Goal: Find specific page/section: Find specific page/section

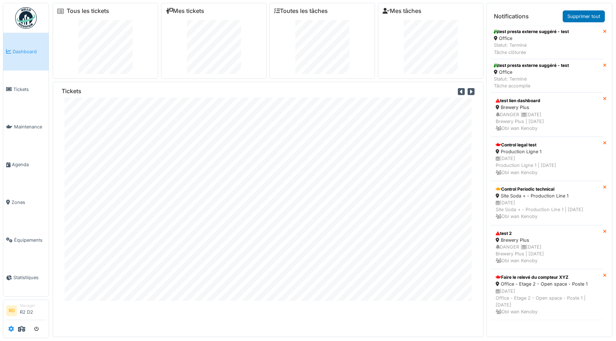
click at [8, 329] on icon at bounding box center [11, 329] width 6 height 6
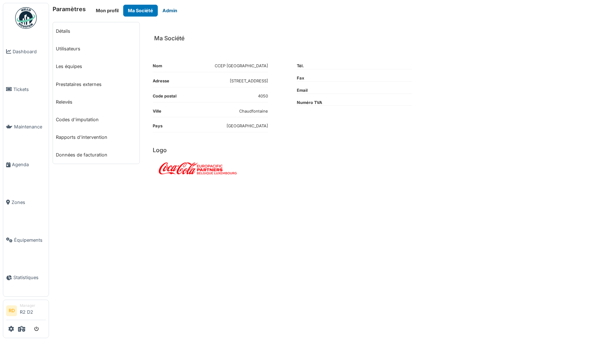
click at [172, 13] on button "Admin" at bounding box center [170, 11] width 24 height 12
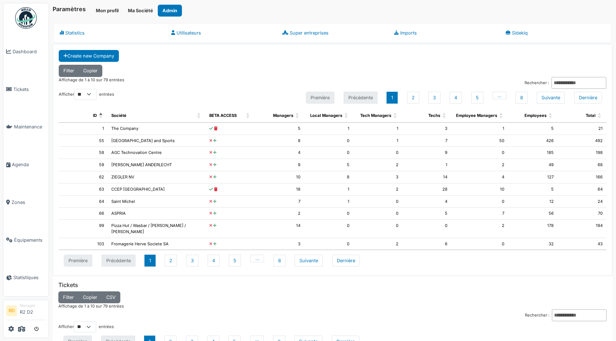
click at [22, 331] on icon at bounding box center [21, 329] width 7 height 6
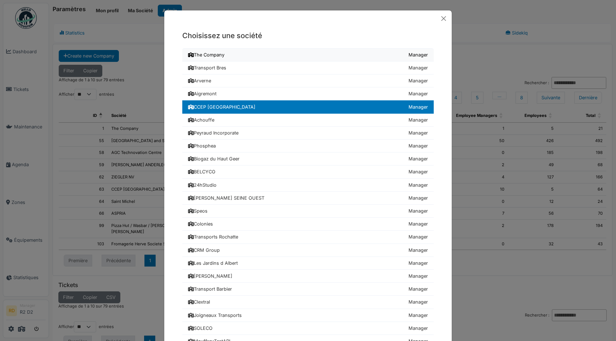
click at [205, 54] on div "The Company" at bounding box center [206, 54] width 36 height 7
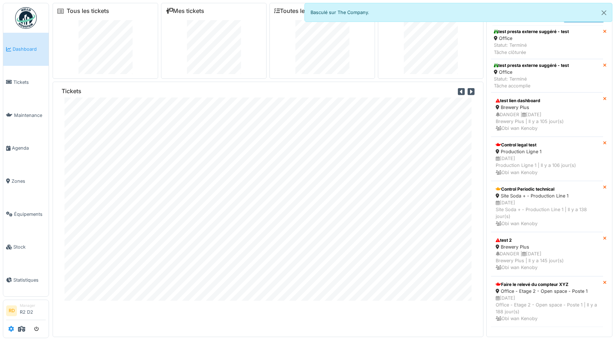
click at [12, 329] on icon at bounding box center [11, 329] width 6 height 6
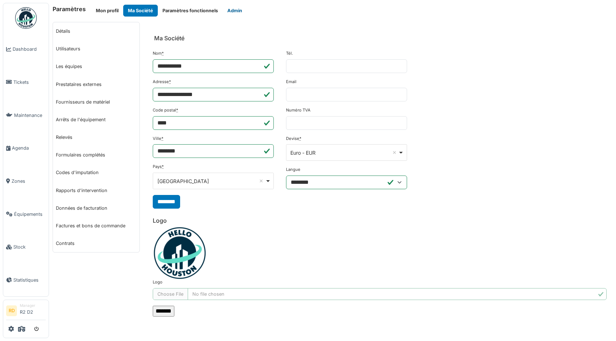
click at [233, 7] on button "Admin" at bounding box center [235, 11] width 24 height 12
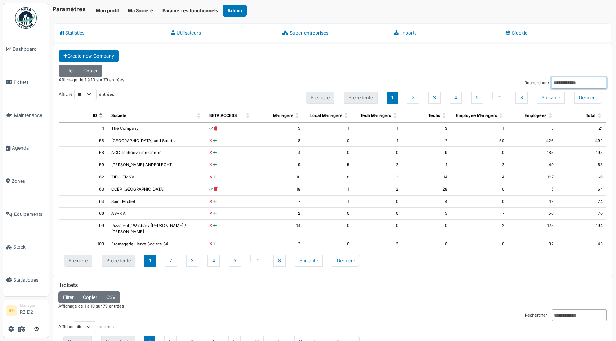
click at [553, 78] on input "Rechercher :" at bounding box center [578, 83] width 55 height 12
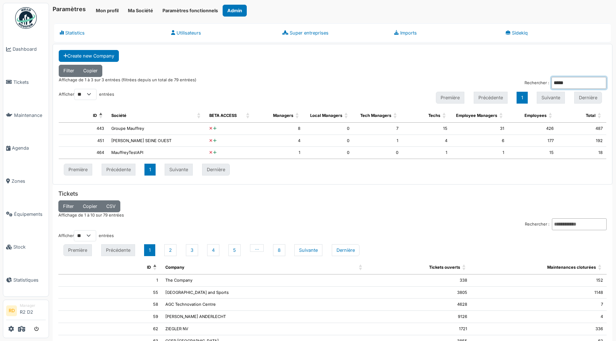
type input "*****"
click at [101, 152] on td "464" at bounding box center [83, 153] width 49 height 12
copy td "464"
